Goal: Transaction & Acquisition: Purchase product/service

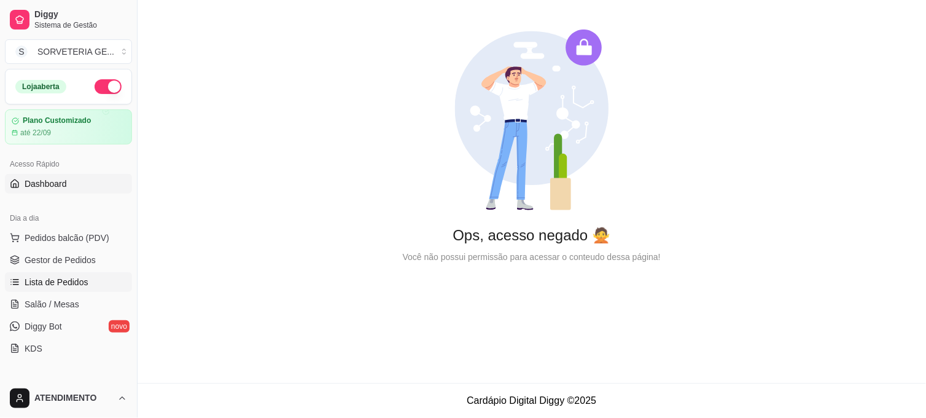
click at [71, 279] on span "Lista de Pedidos" at bounding box center [57, 282] width 64 height 12
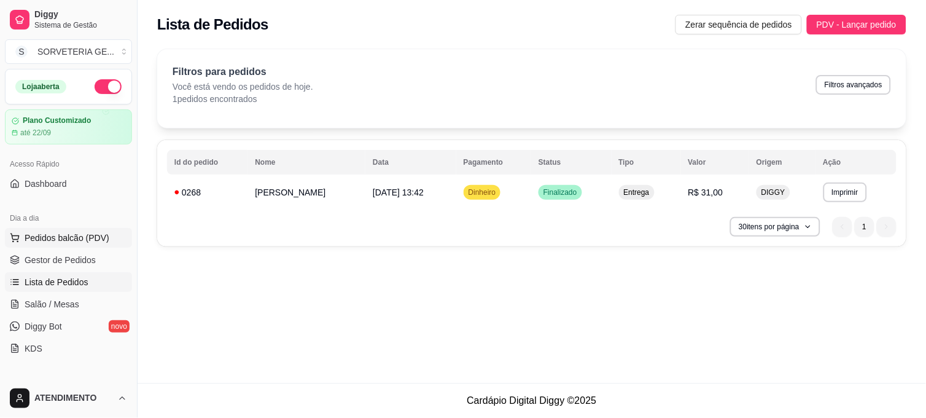
click at [80, 236] on span "Pedidos balcão (PDV)" at bounding box center [67, 238] width 85 height 12
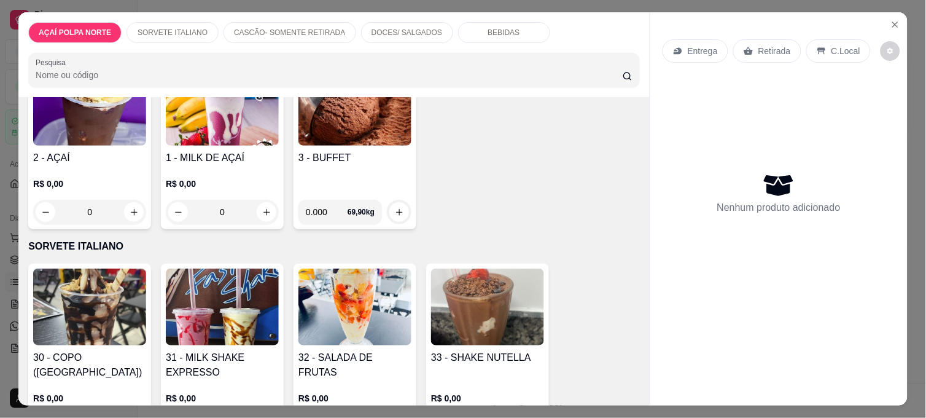
scroll to position [136, 0]
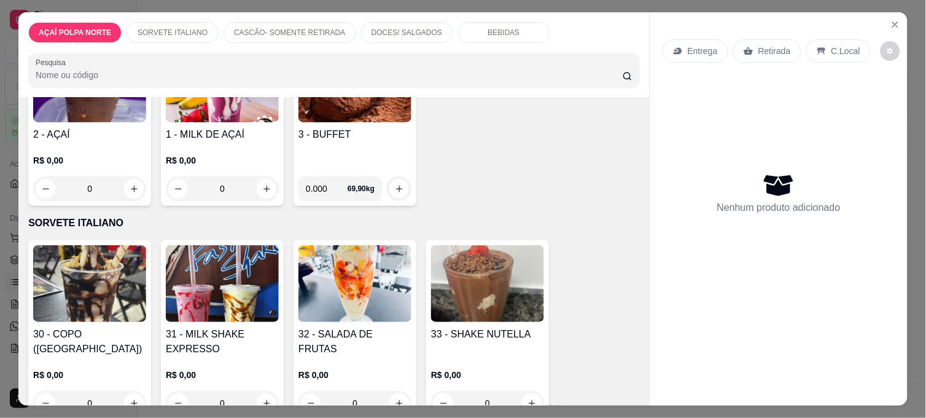
click at [204, 291] on img at bounding box center [222, 283] width 113 height 77
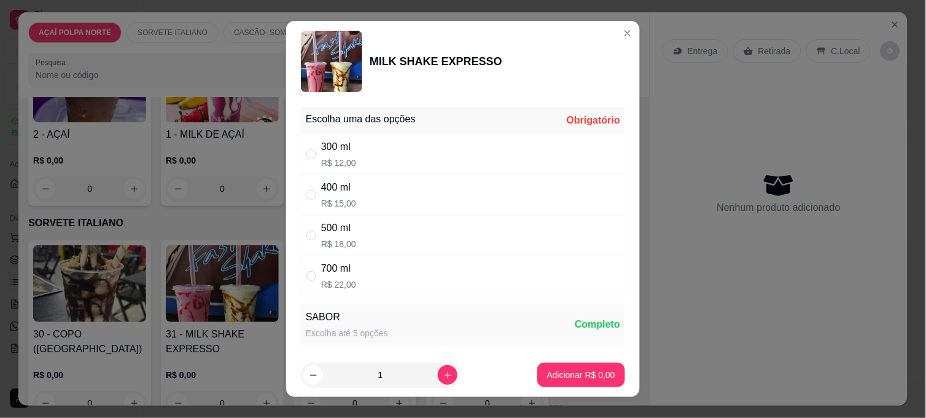
click at [399, 154] on div "300 ml R$ 12,00" at bounding box center [463, 154] width 324 height 41
radio input "true"
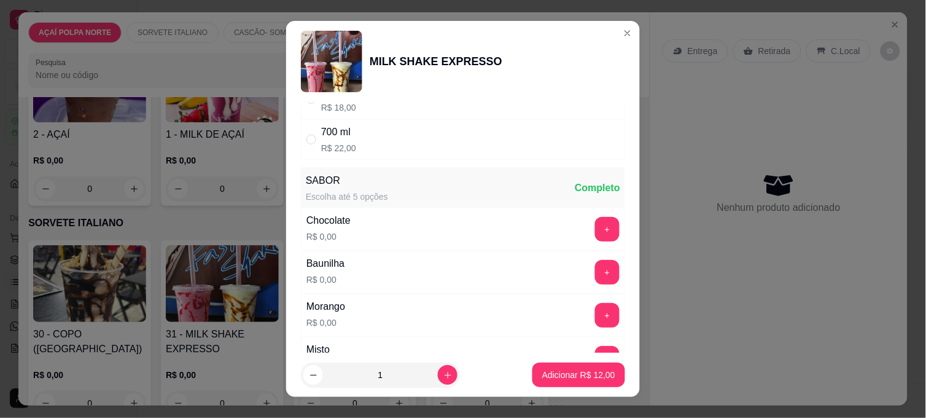
scroll to position [205, 0]
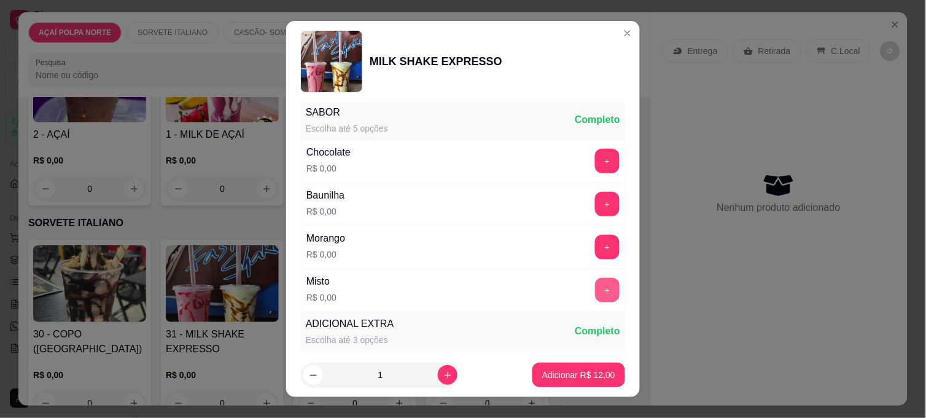
click at [595, 289] on button "+" at bounding box center [607, 290] width 25 height 25
click at [598, 373] on p "Adicionar R$ 12,00" at bounding box center [578, 375] width 73 height 12
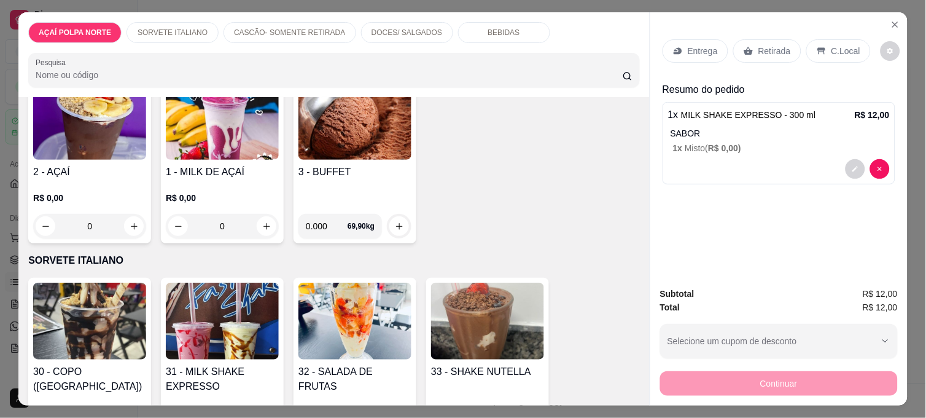
scroll to position [68, 0]
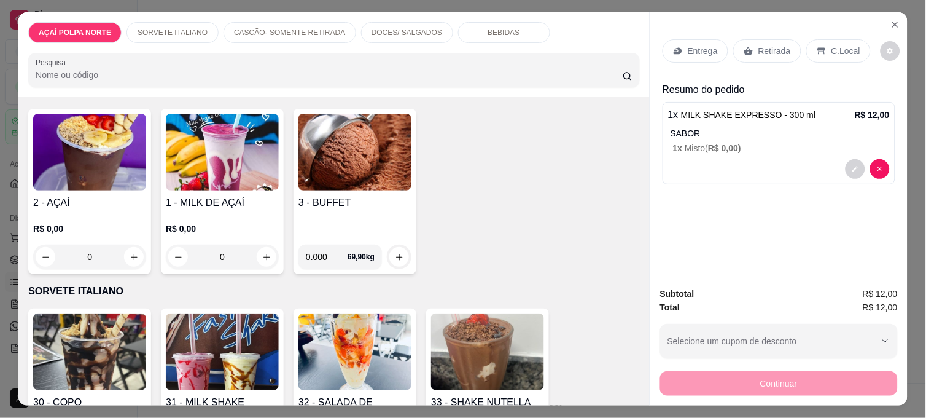
click at [100, 152] on img at bounding box center [89, 152] width 113 height 77
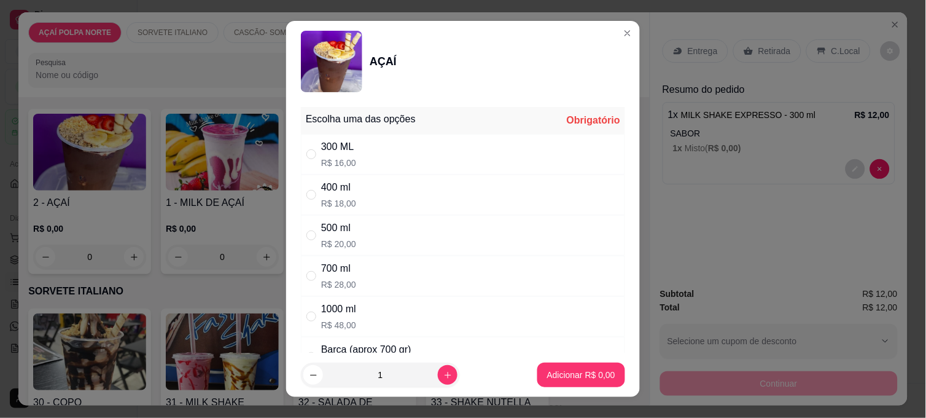
click at [404, 192] on div "400 ml R$ 18,00" at bounding box center [463, 194] width 324 height 41
radio input "true"
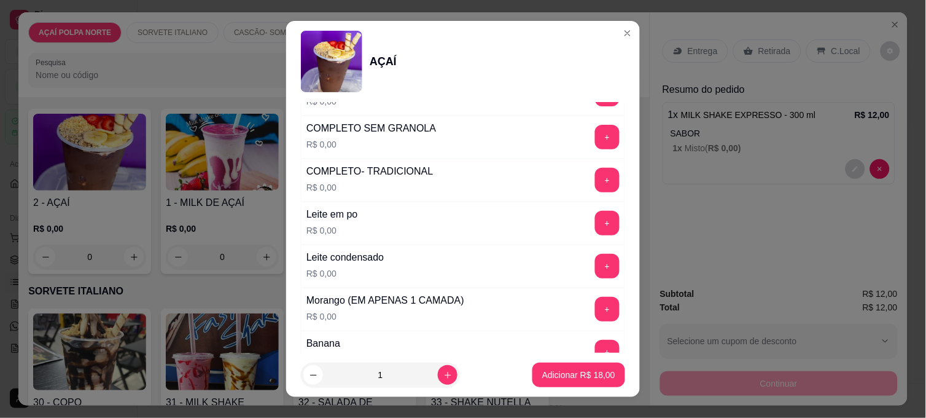
scroll to position [545, 0]
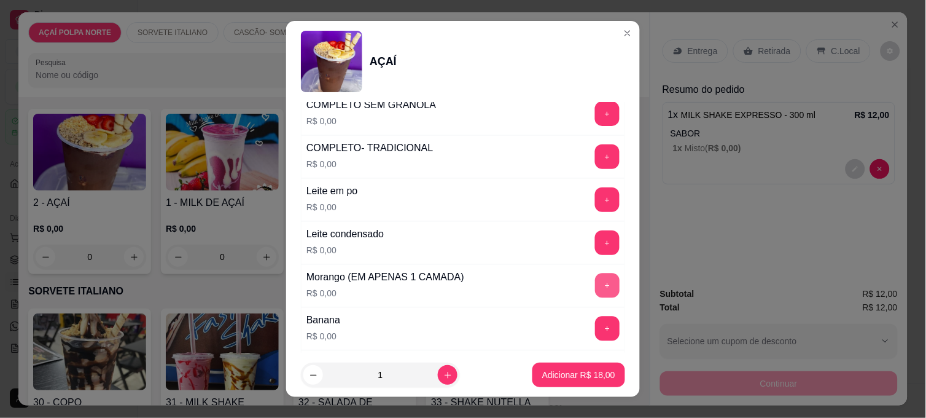
click at [595, 287] on button "+" at bounding box center [607, 285] width 25 height 25
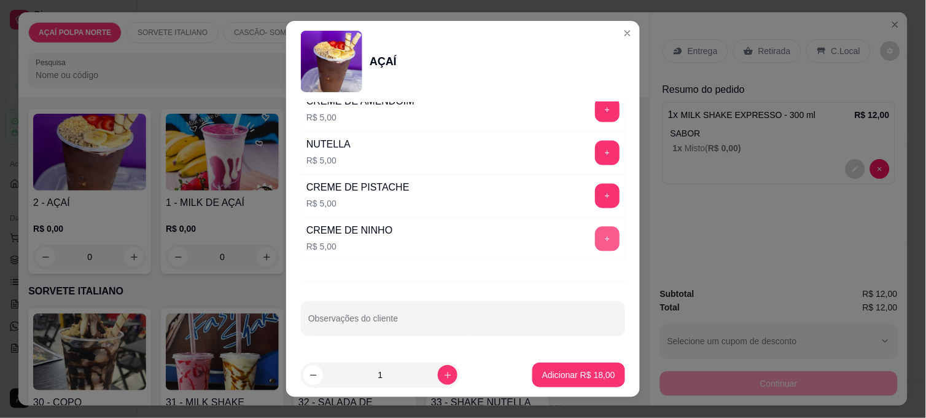
scroll to position [1585, 0]
click at [596, 151] on button "+" at bounding box center [608, 153] width 24 height 24
click at [592, 373] on p "Adicionar R$ 23,00" at bounding box center [579, 375] width 71 height 12
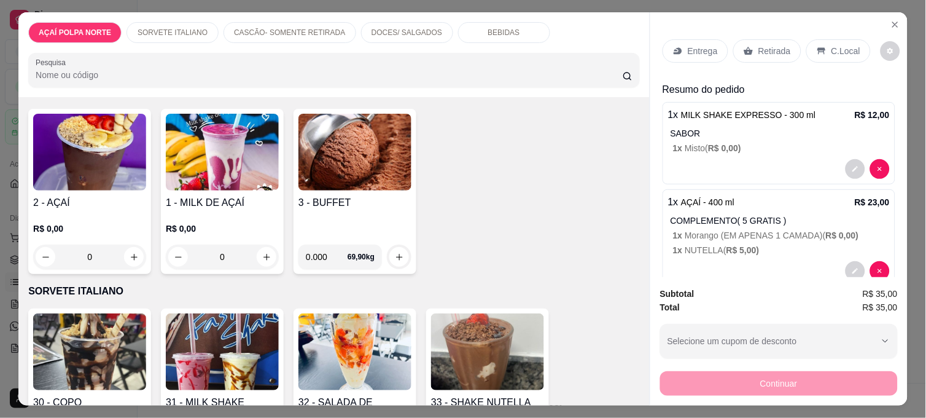
click at [766, 45] on p "Retirada" at bounding box center [775, 51] width 33 height 12
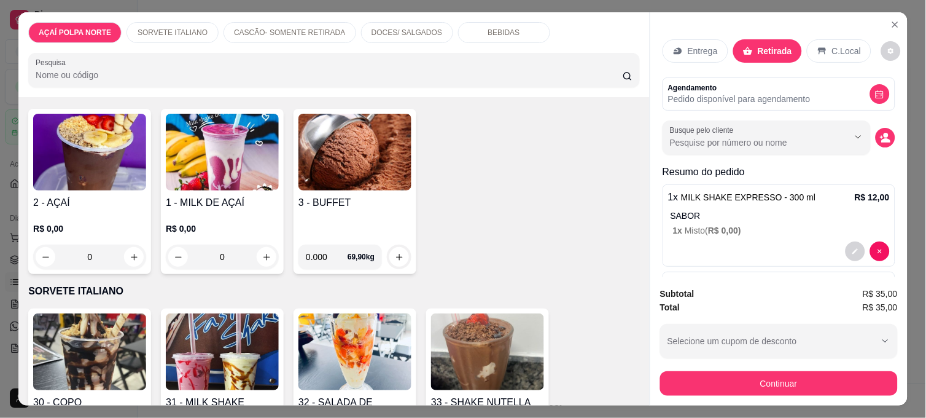
scroll to position [109, 0]
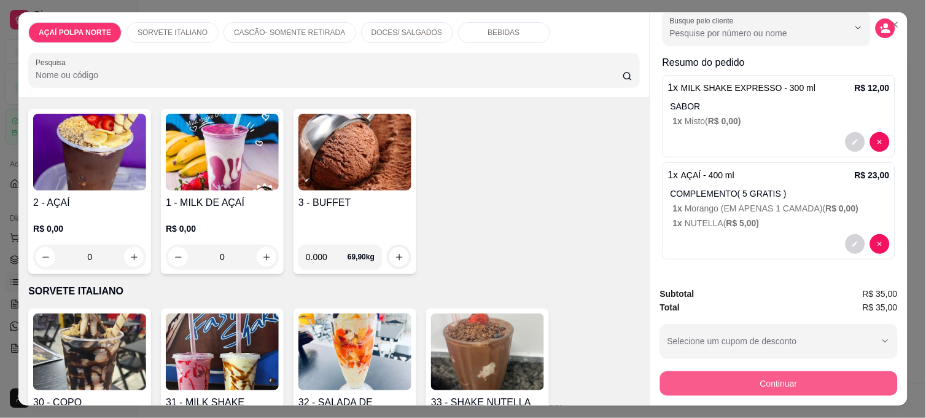
click at [823, 378] on button "Continuar" at bounding box center [779, 383] width 238 height 25
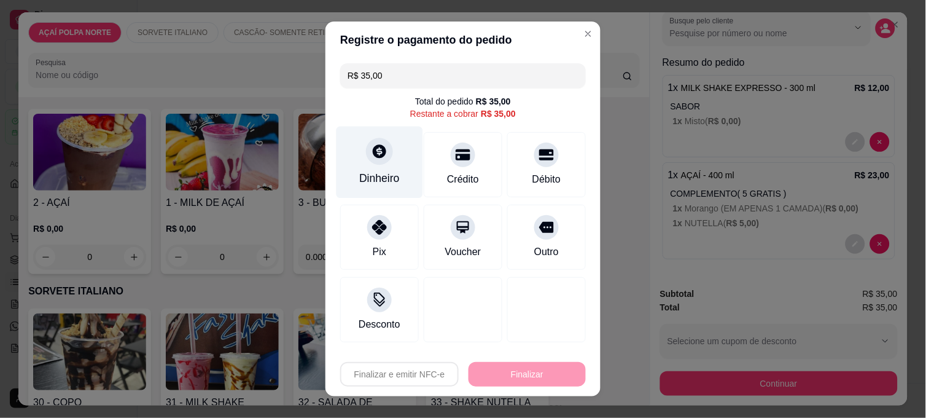
click at [376, 134] on div "Dinheiro" at bounding box center [380, 163] width 87 height 72
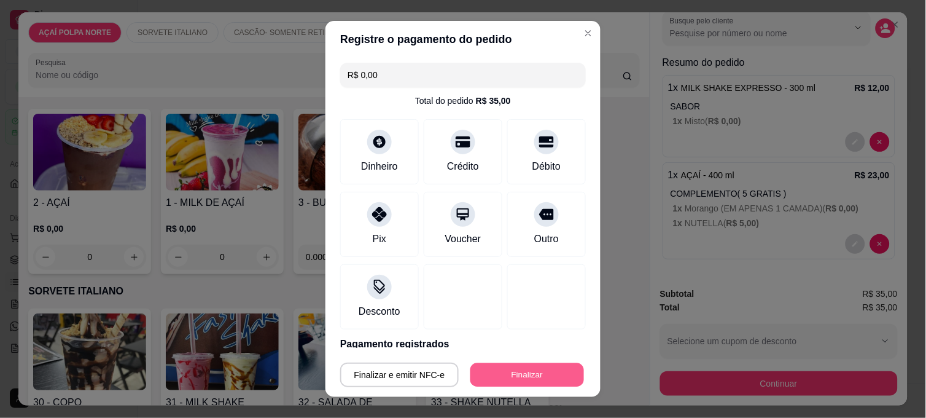
click at [549, 378] on button "Finalizar" at bounding box center [528, 375] width 114 height 24
type input "-R$ 35,00"
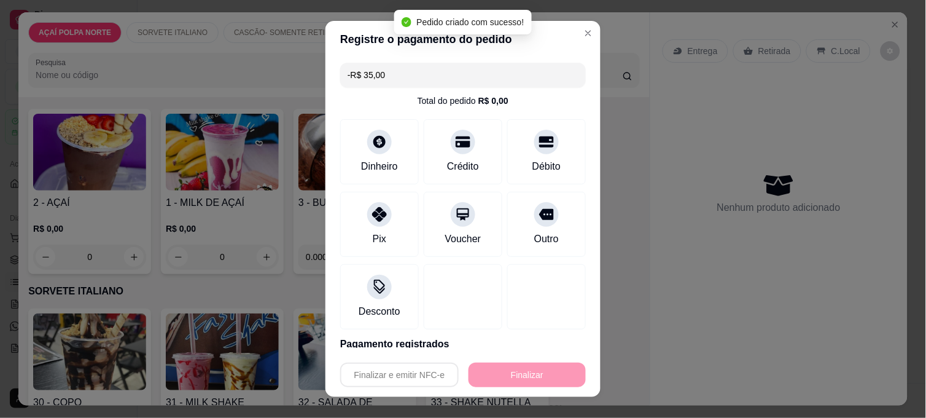
scroll to position [0, 0]
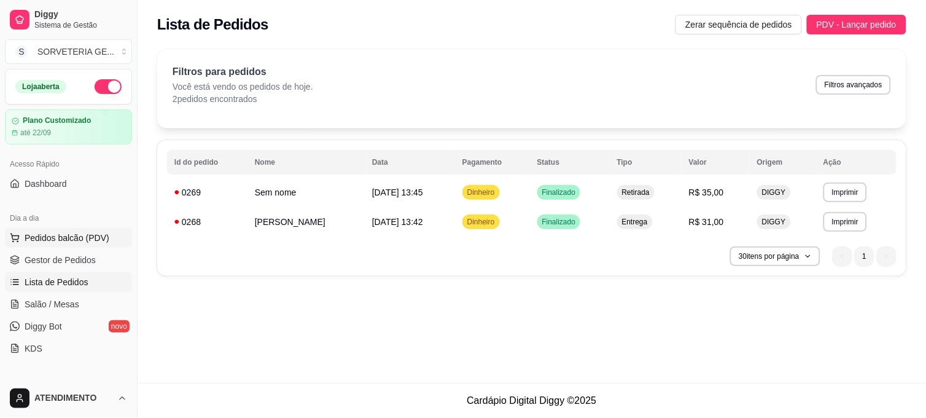
click at [72, 233] on span "Pedidos balcão (PDV)" at bounding box center [67, 238] width 85 height 12
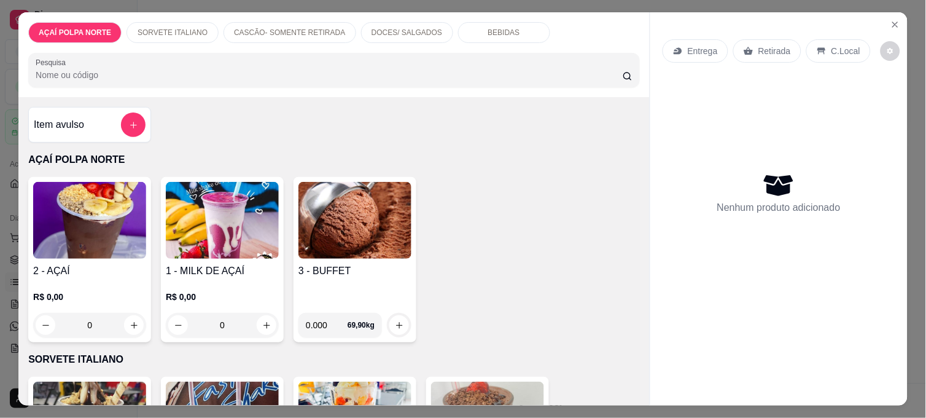
click at [112, 217] on img at bounding box center [89, 220] width 113 height 77
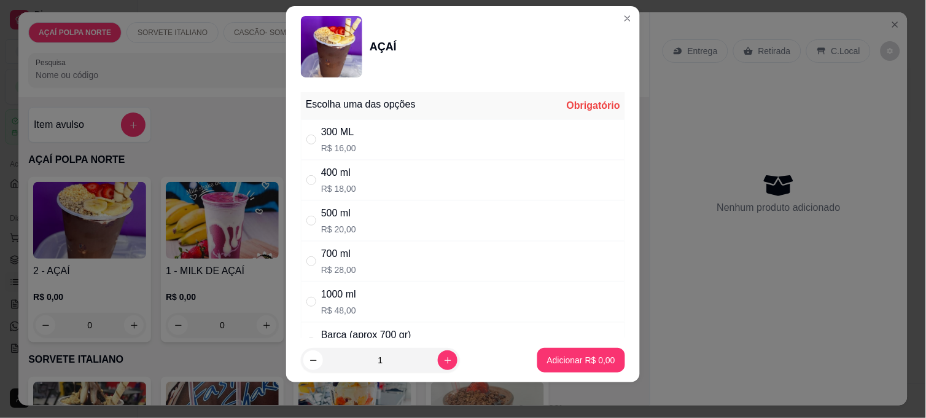
scroll to position [18, 0]
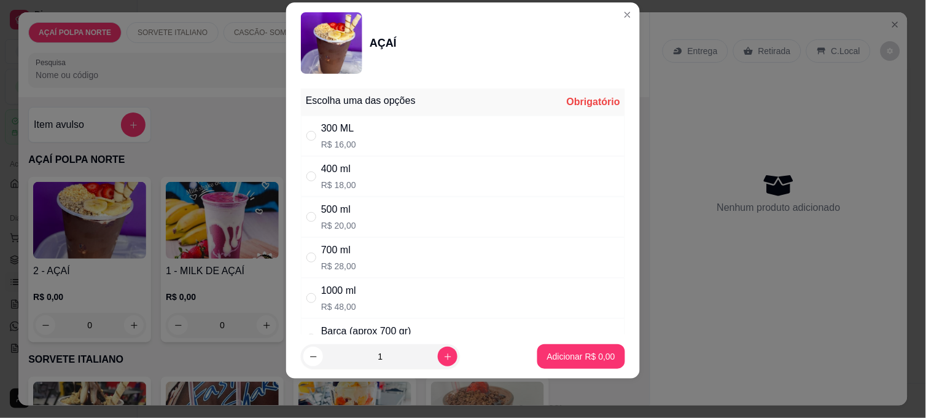
click at [330, 220] on p "R$ 20,00" at bounding box center [338, 225] width 35 height 12
radio input "true"
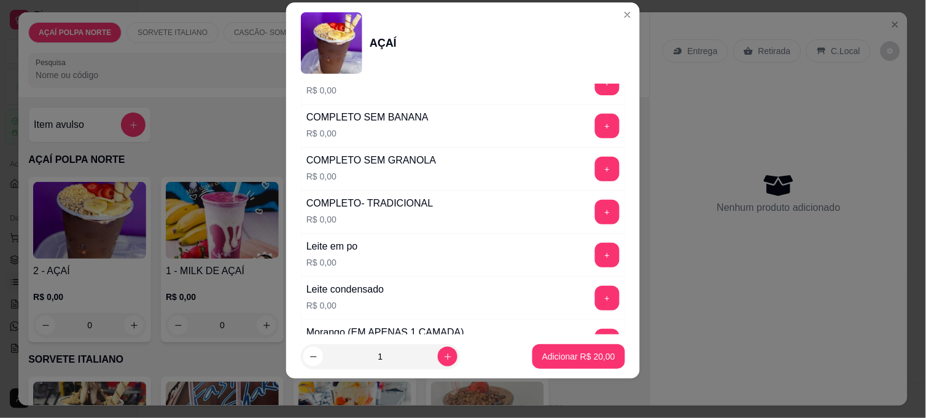
scroll to position [477, 0]
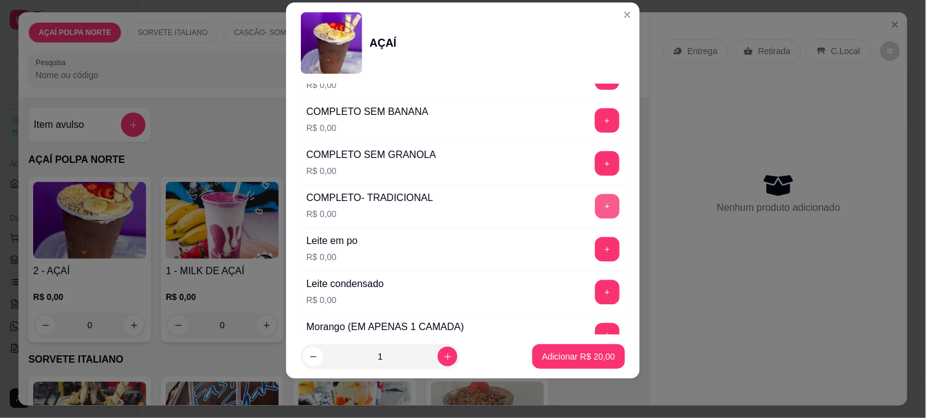
click at [595, 216] on button "+" at bounding box center [607, 206] width 25 height 25
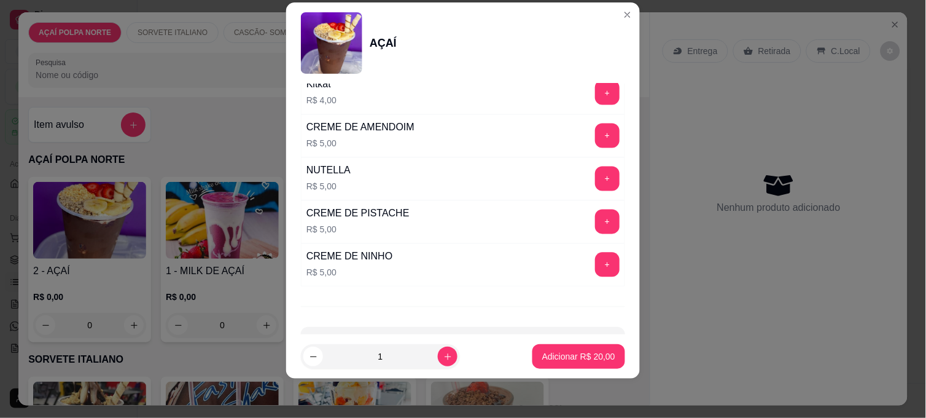
scroll to position [1585, 0]
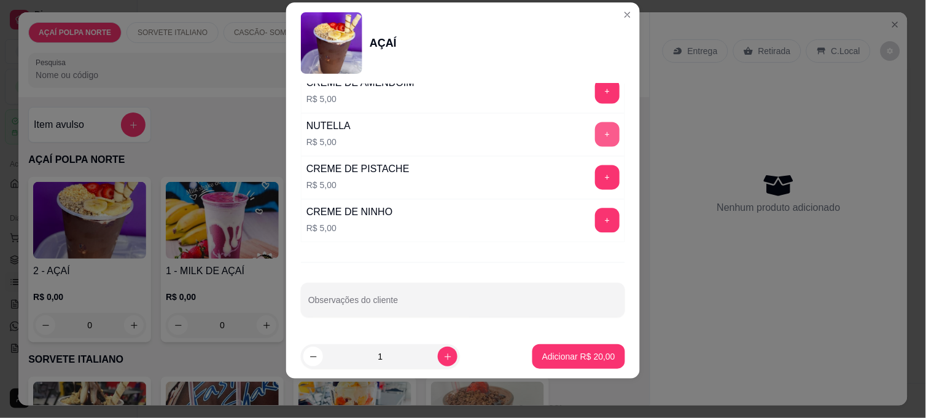
click at [595, 131] on button "+" at bounding box center [607, 134] width 25 height 25
click at [584, 358] on p "Adicionar R$ 25,00" at bounding box center [579, 356] width 71 height 12
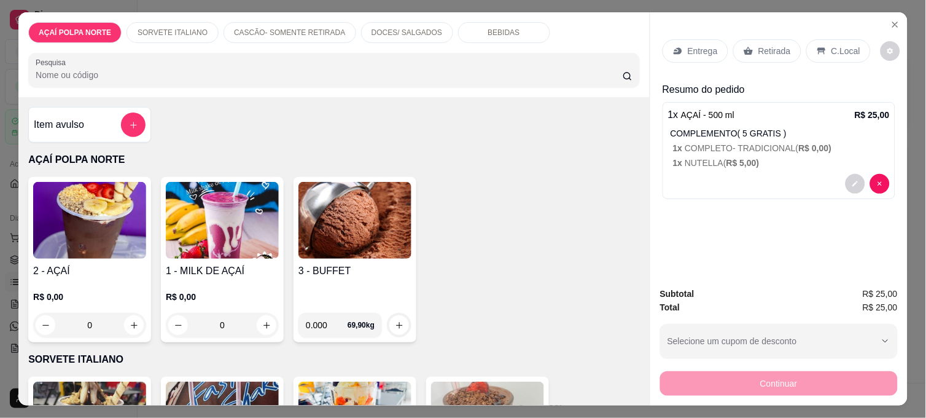
click at [87, 256] on div "2 - AÇAÍ R$ 0,00 0" at bounding box center [89, 259] width 123 height 165
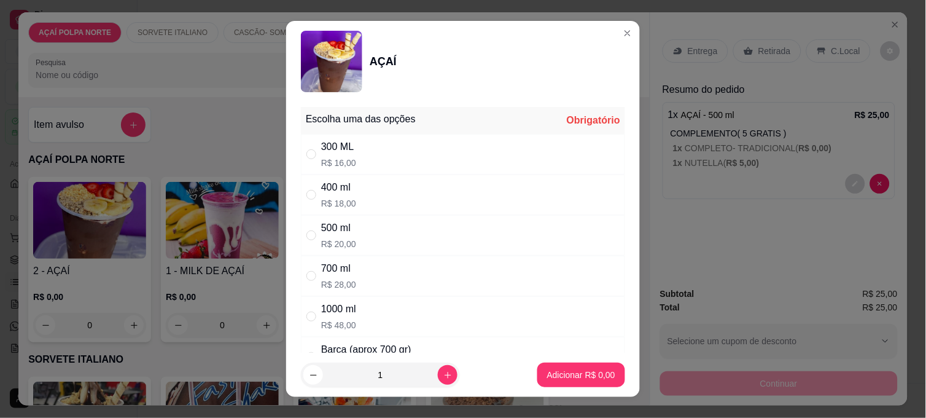
click at [383, 146] on div "300 ML R$ 16,00" at bounding box center [463, 154] width 324 height 41
radio input "true"
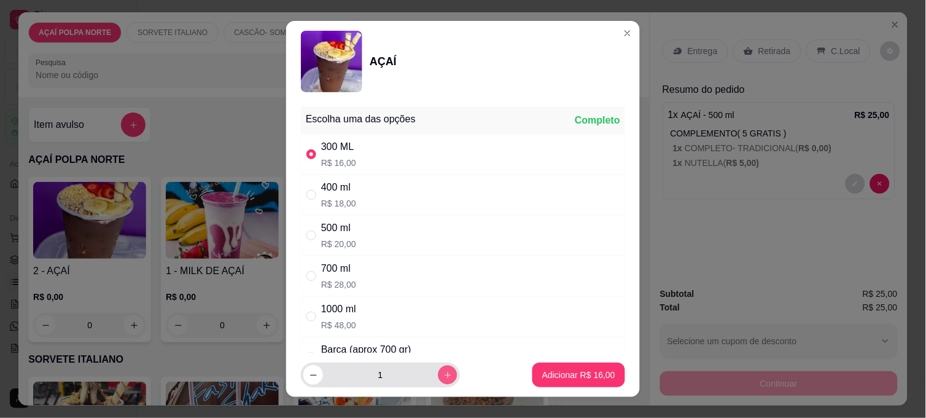
click at [443, 377] on icon "increase-product-quantity" at bounding box center [447, 374] width 9 height 9
type input "2"
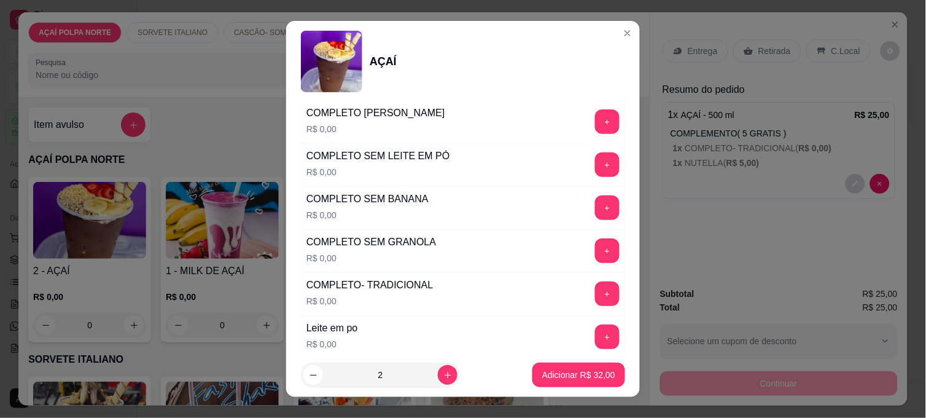
scroll to position [409, 0]
click at [595, 291] on button "+" at bounding box center [607, 293] width 25 height 25
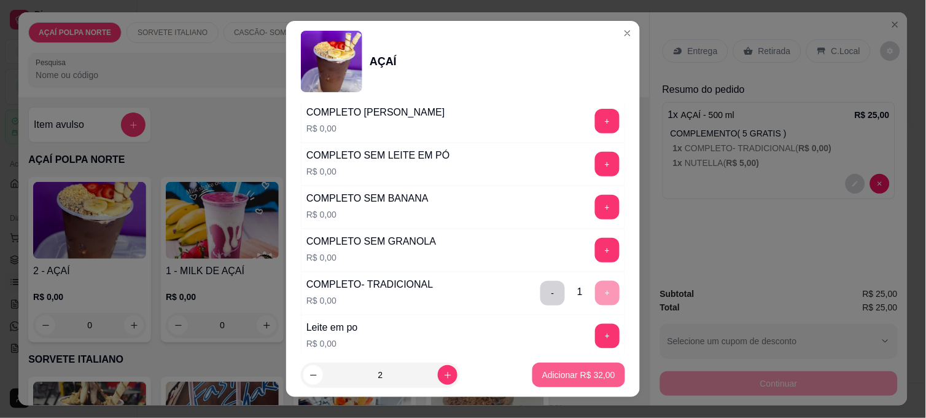
click at [584, 382] on button "Adicionar R$ 32,00" at bounding box center [579, 374] width 93 height 25
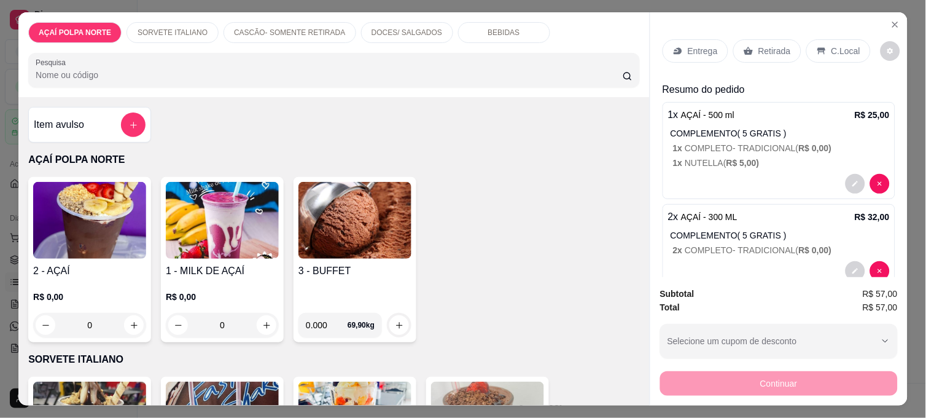
click at [851, 45] on p "C.Local" at bounding box center [846, 51] width 29 height 12
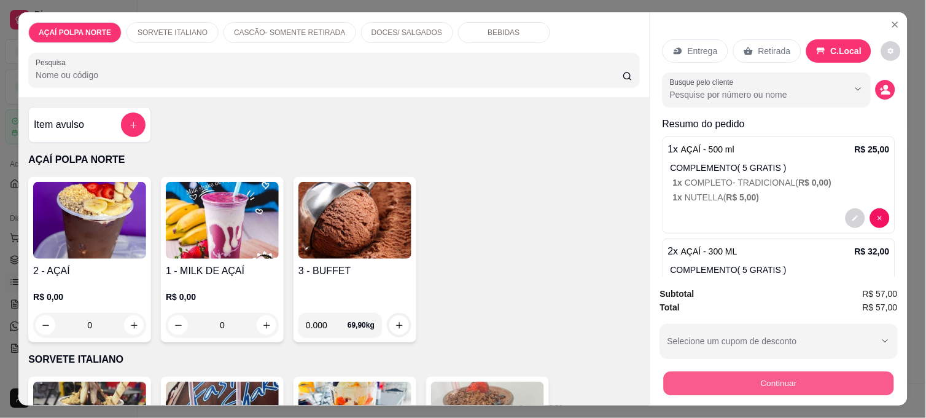
click at [848, 380] on button "Continuar" at bounding box center [779, 383] width 230 height 24
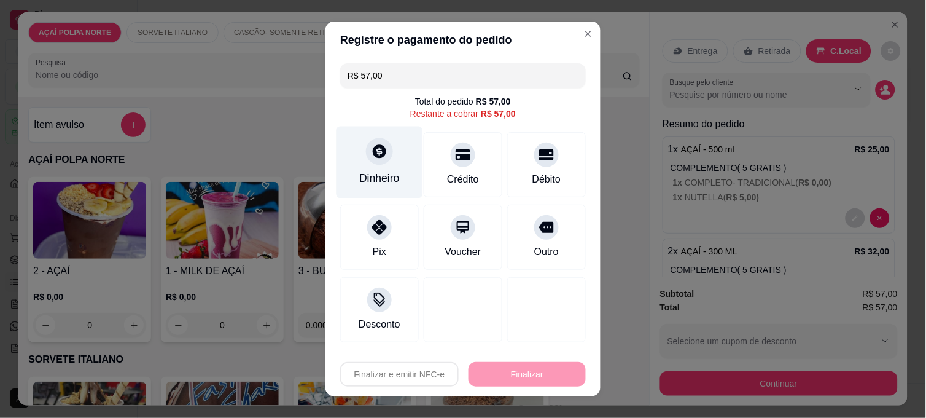
click at [389, 148] on div "Dinheiro" at bounding box center [380, 163] width 87 height 72
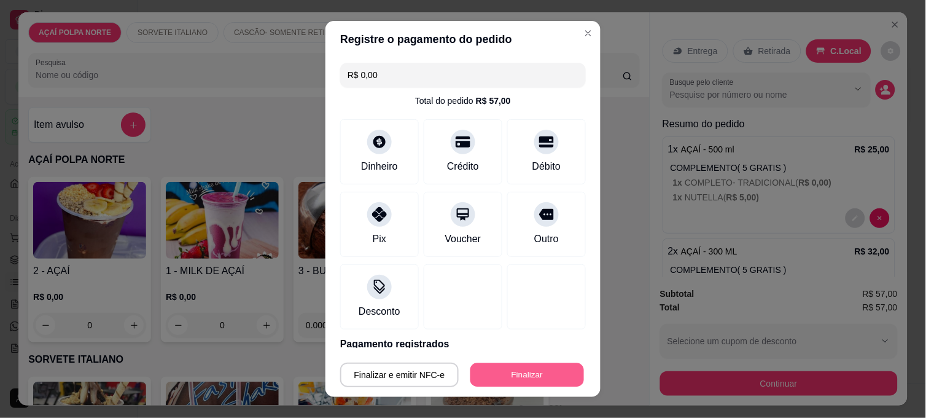
click at [529, 373] on button "Finalizar" at bounding box center [528, 375] width 114 height 24
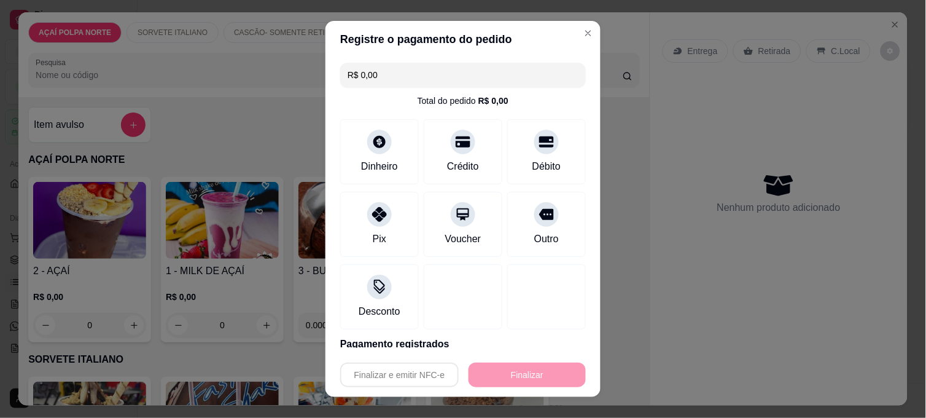
type input "-R$ 57,00"
